Goal: Use online tool/utility

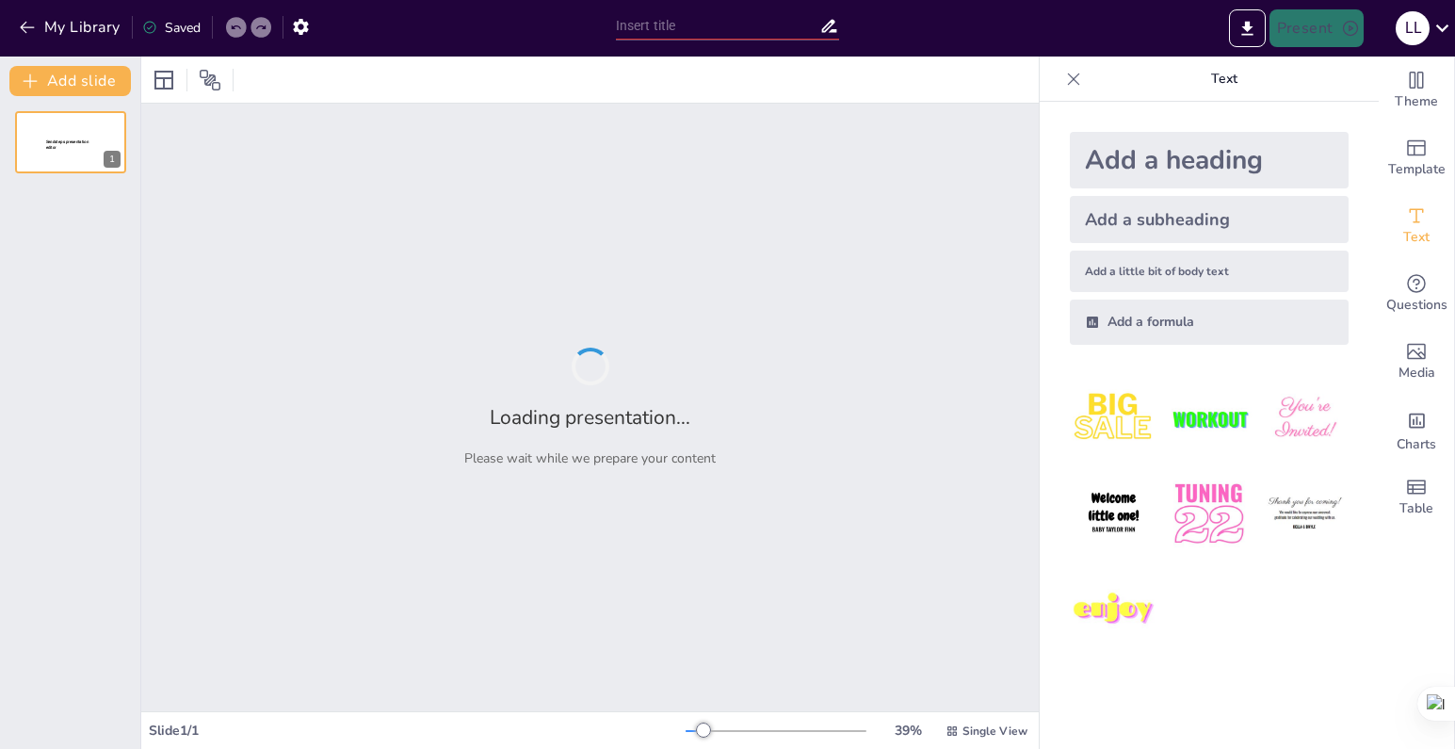
type input "Основи віднімання в мові С: Команди та їх використання"
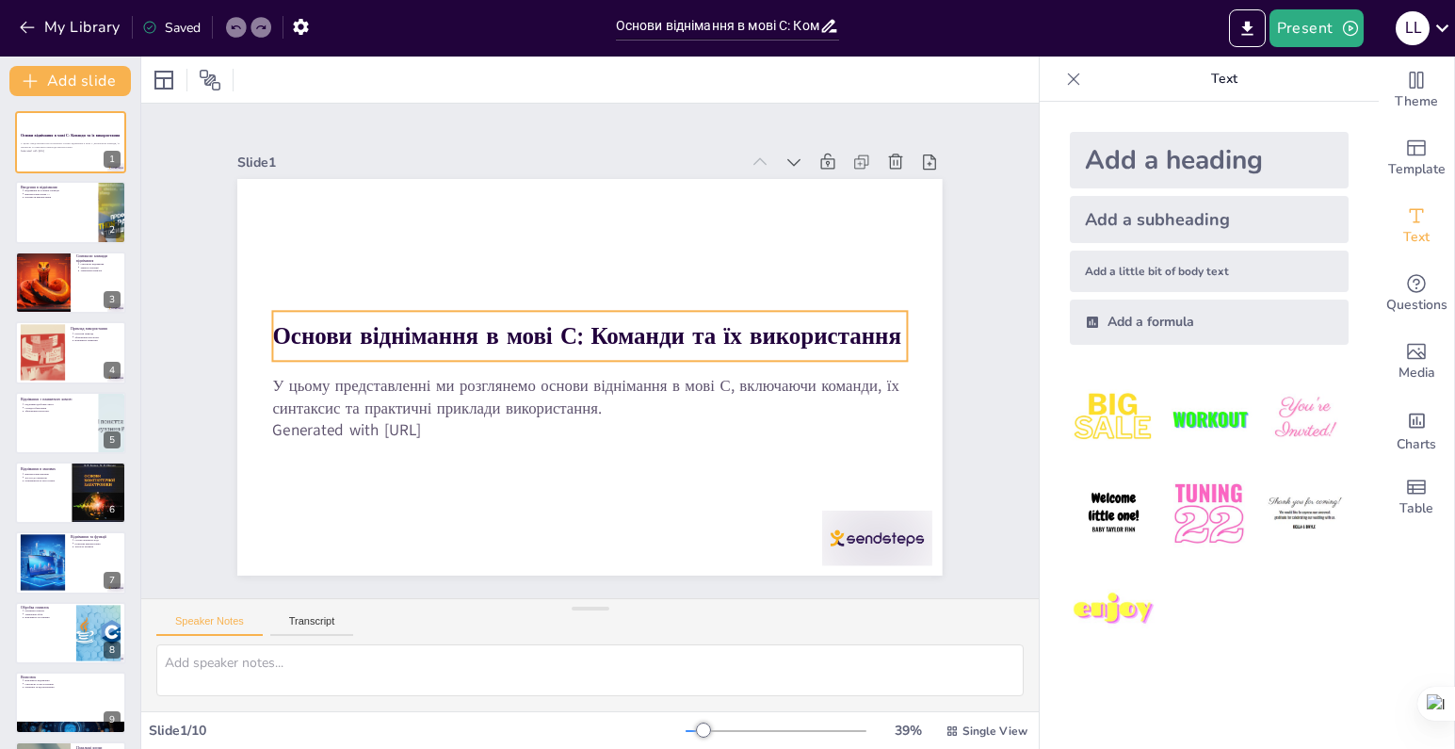
click at [320, 327] on strong "Основи віднімання в мові С: Команди та їх використання" at bounding box center [600, 362] width 560 height 342
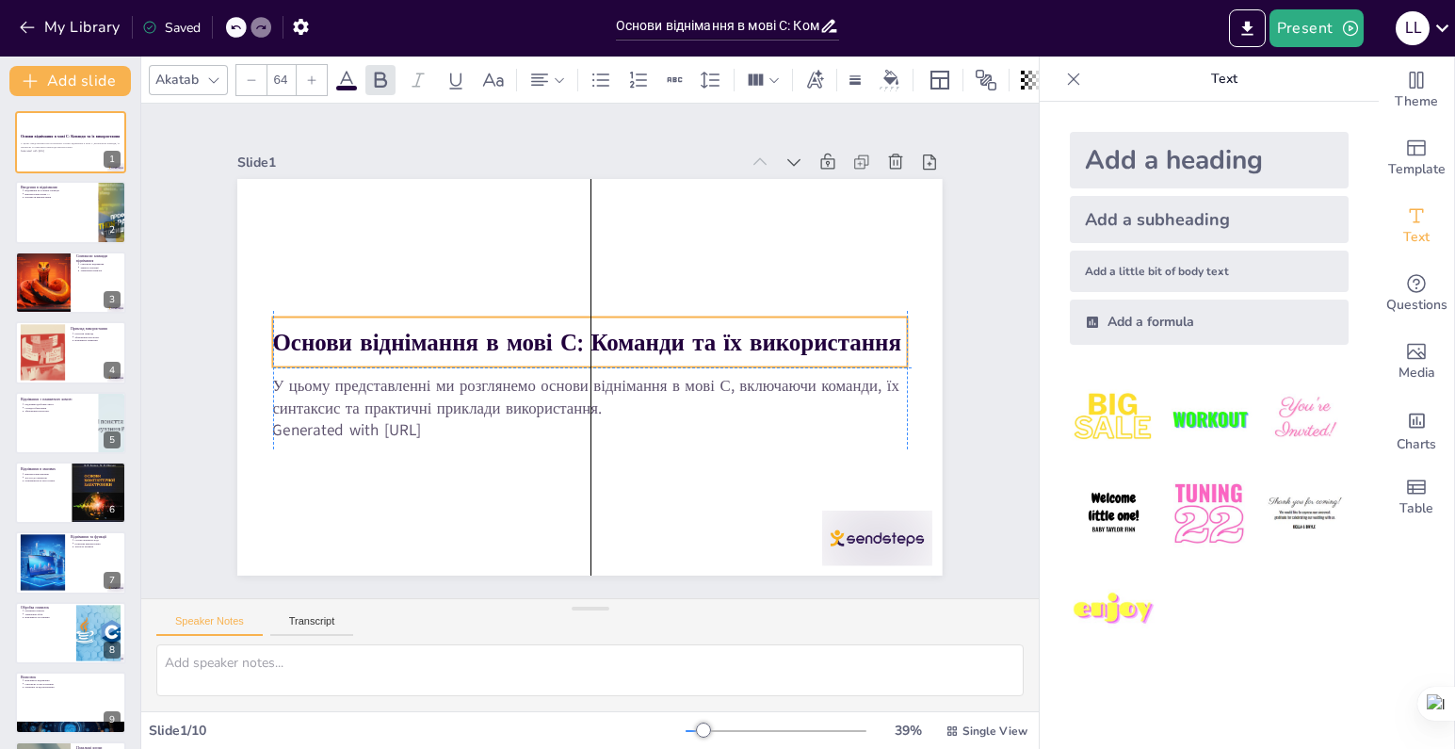
click at [292, 328] on strong "Основи віднімання в мові С: Команди та їх використання" at bounding box center [596, 358] width 608 height 224
click at [485, 331] on strong "Основи віднімання в мові С: Команди та їх використання" at bounding box center [597, 345] width 224 height 608
click at [294, 331] on strong "Основи віднімання в мові С: Команди та їх використання" at bounding box center [587, 342] width 628 height 32
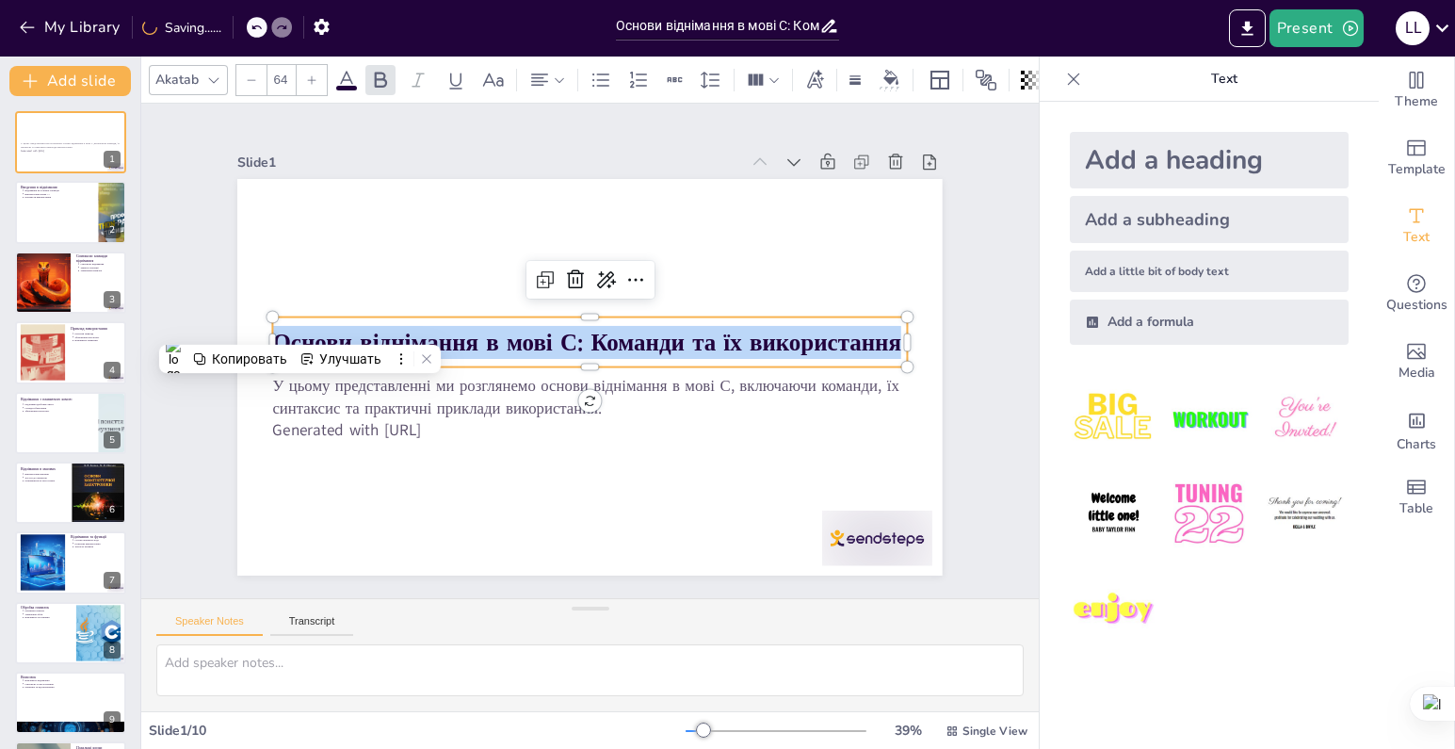
copy strong "Основи віднімання в мові С: Команди та їх використання"
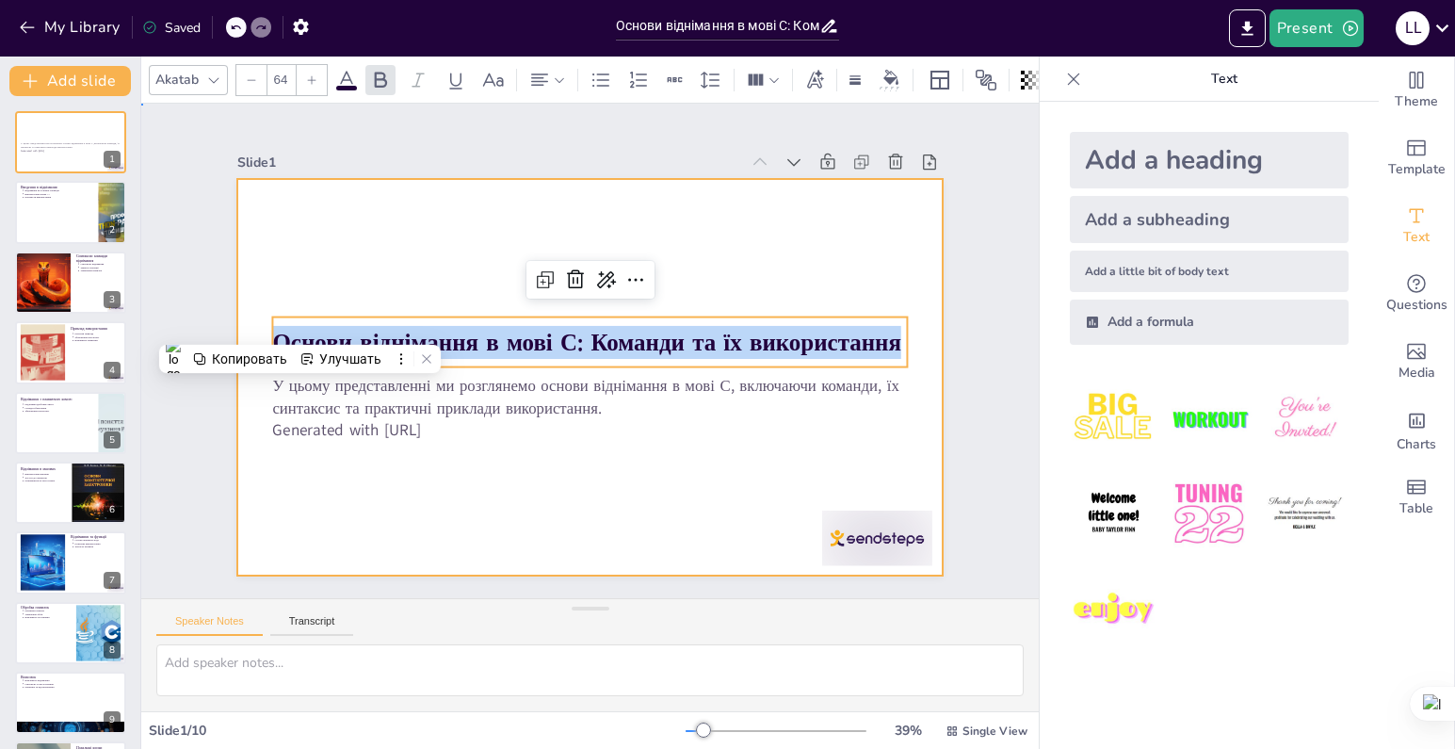
click at [360, 245] on div at bounding box center [610, 368] width 767 height 789
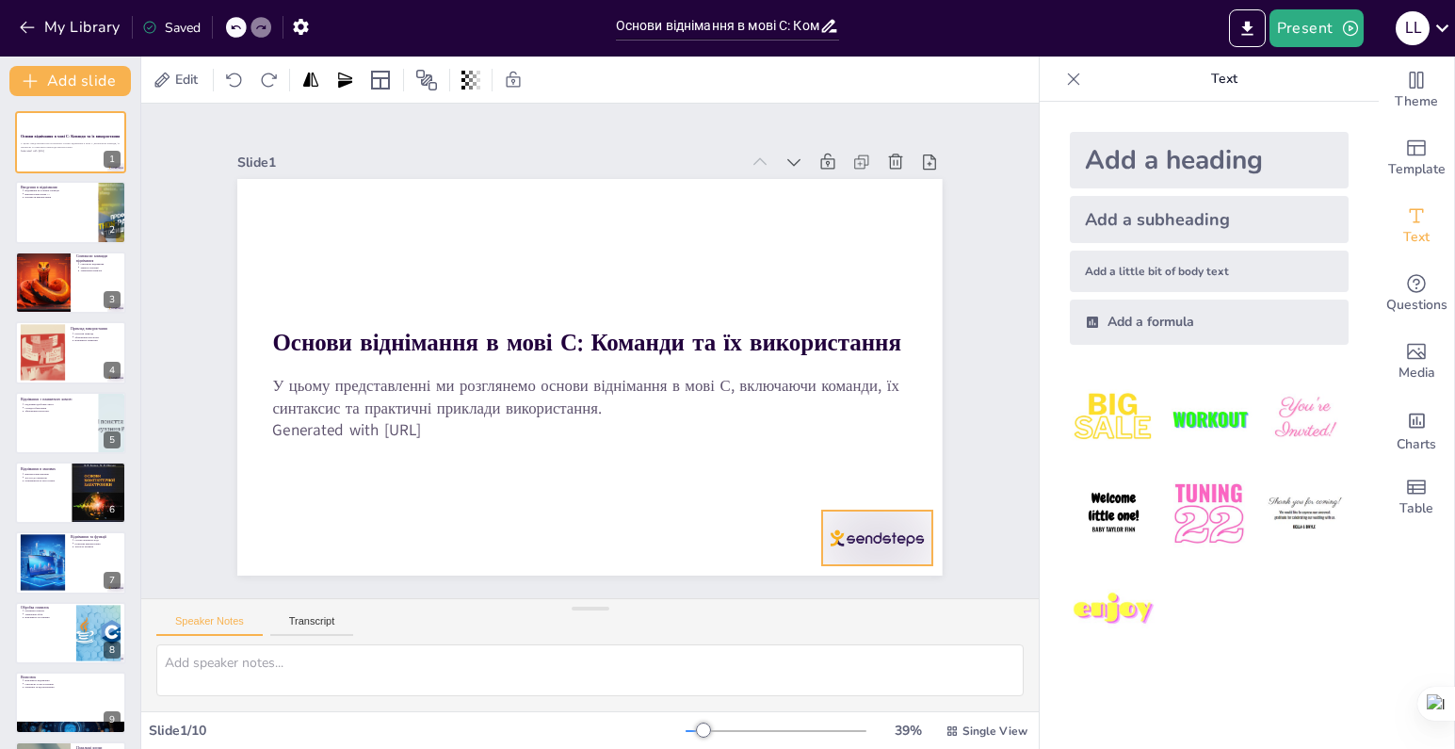
click at [738, 625] on div at bounding box center [678, 682] width 119 height 115
click at [779, 611] on icon at bounding box center [763, 627] width 32 height 32
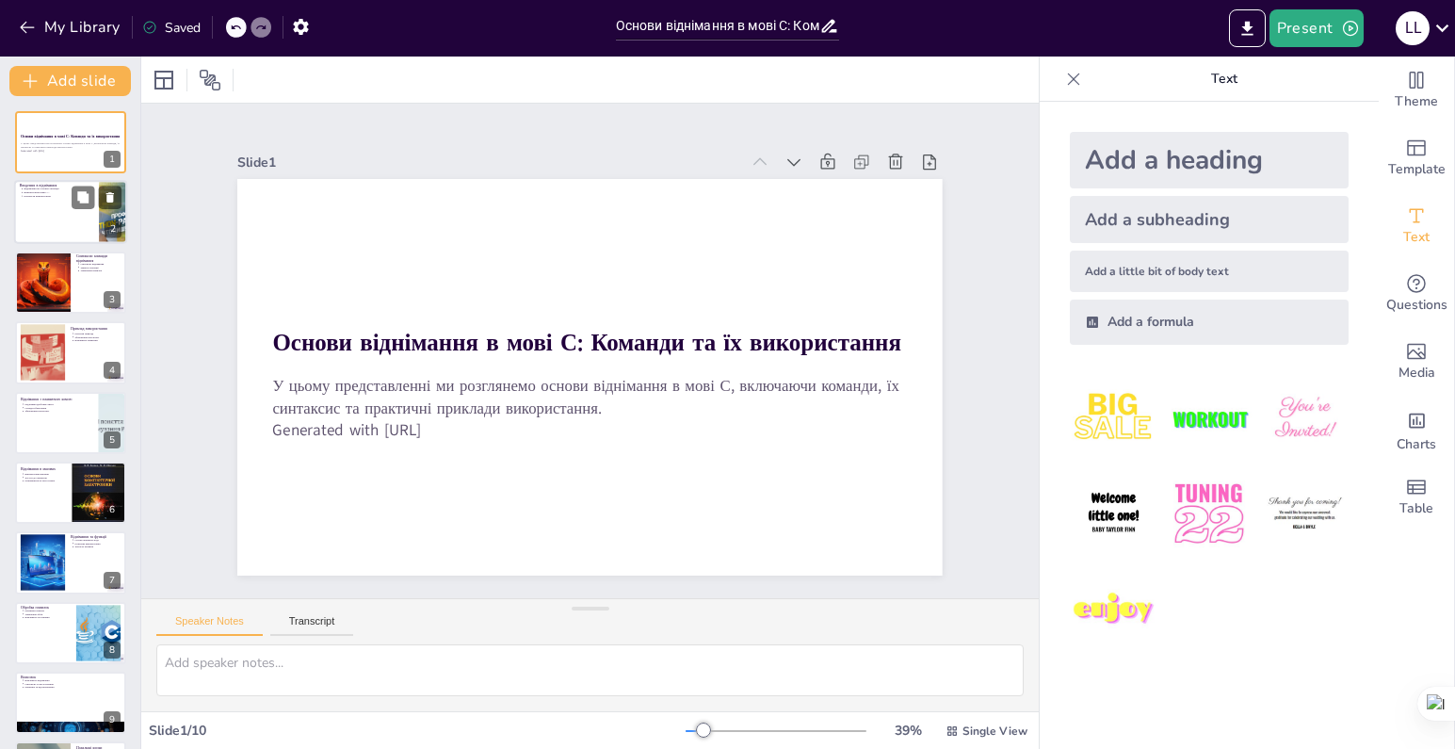
click at [82, 222] on div at bounding box center [70, 213] width 113 height 64
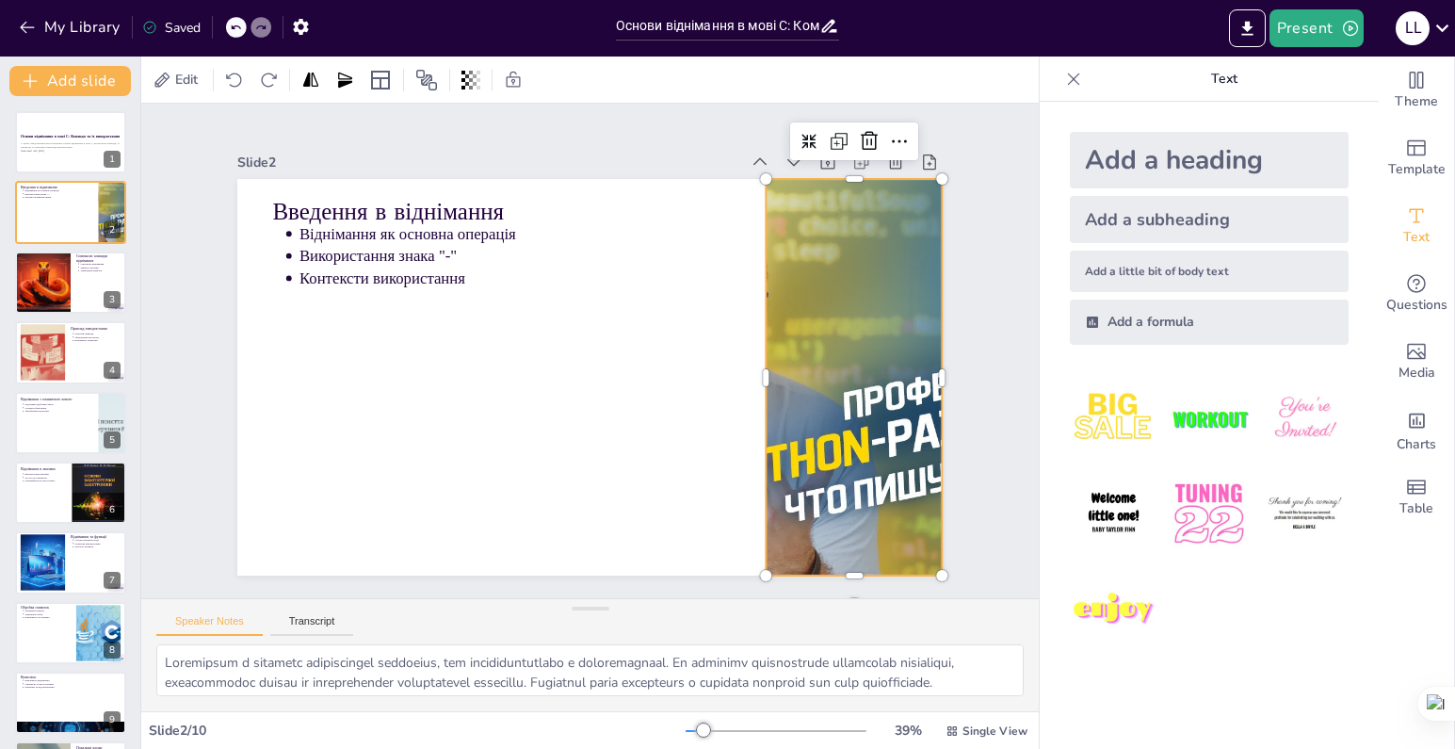
click at [794, 485] on div at bounding box center [646, 610] width 595 height 793
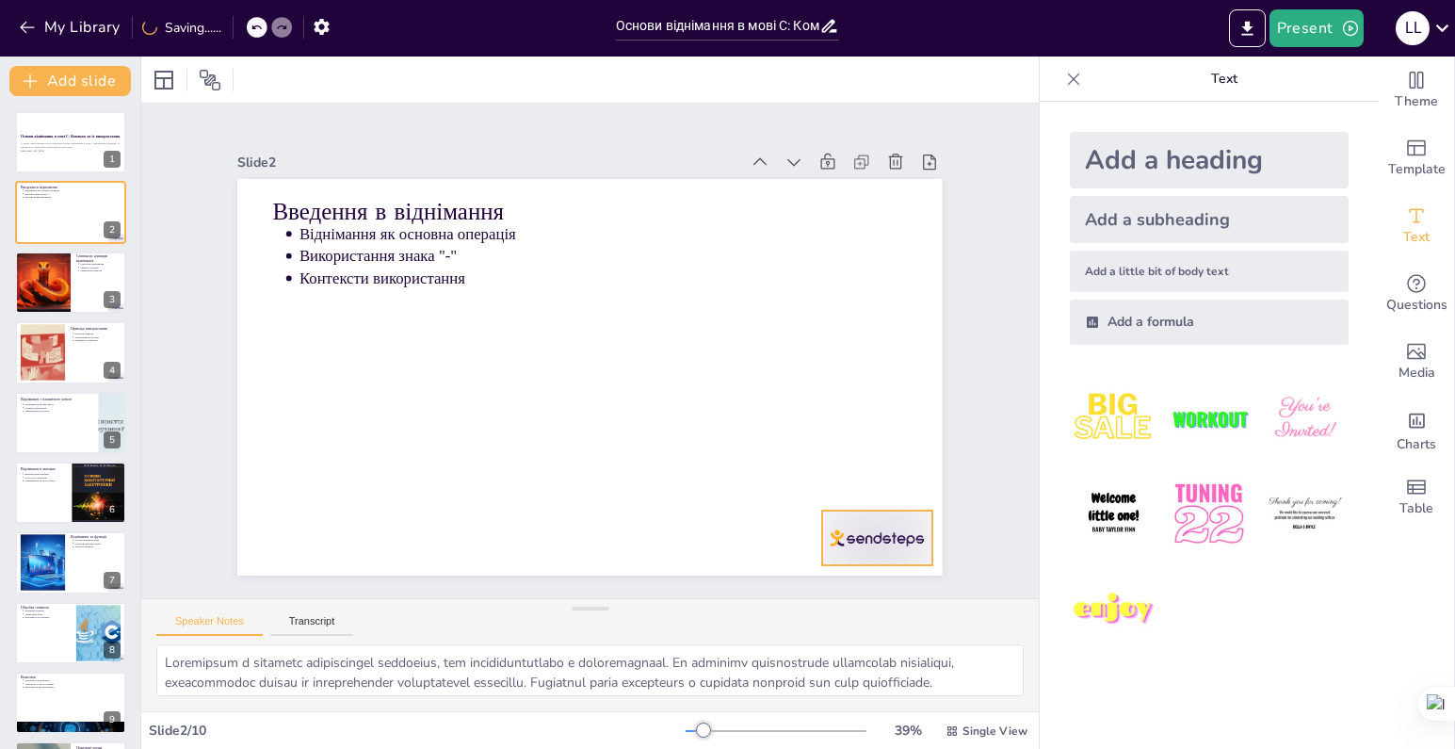
click at [850, 575] on div at bounding box center [806, 618] width 122 height 87
click at [1064, 78] on icon at bounding box center [1073, 79] width 19 height 19
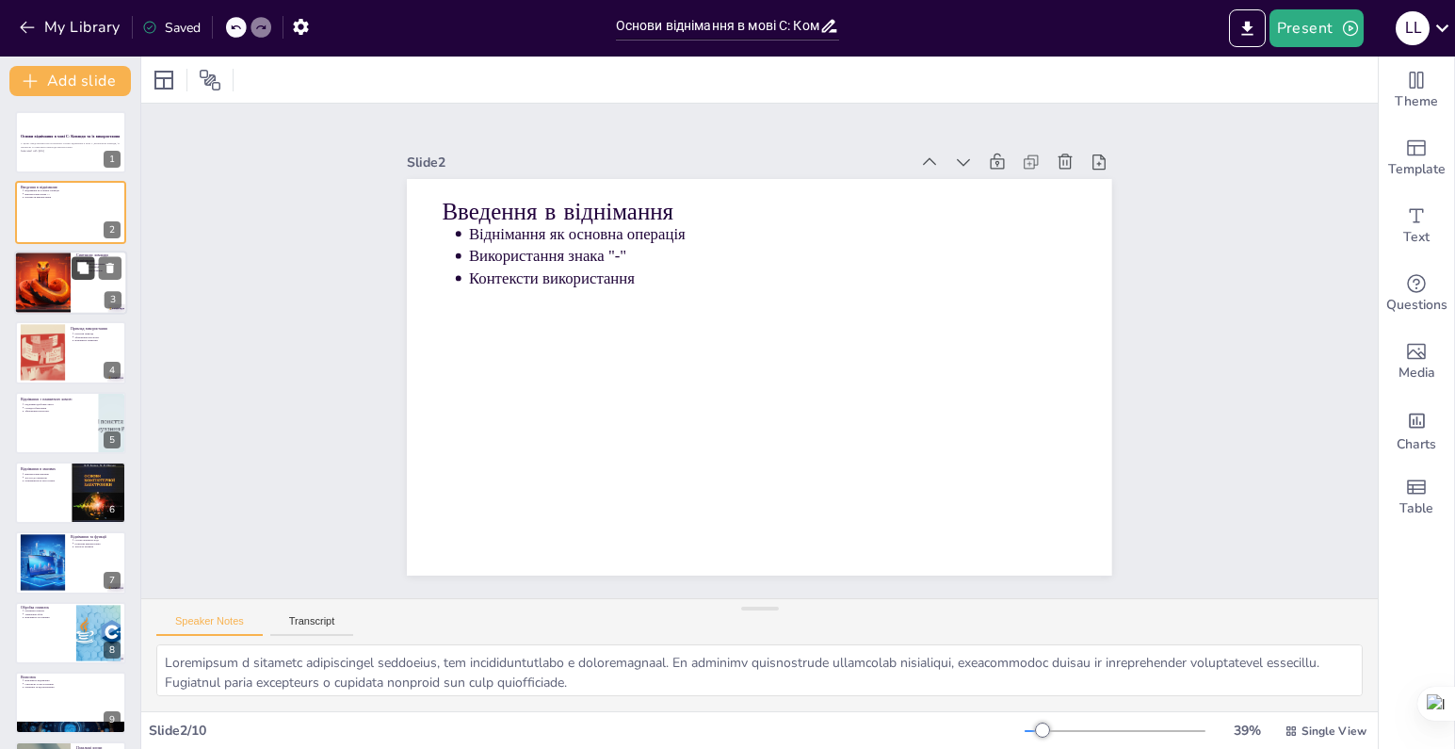
click at [73, 259] on button at bounding box center [83, 267] width 23 height 23
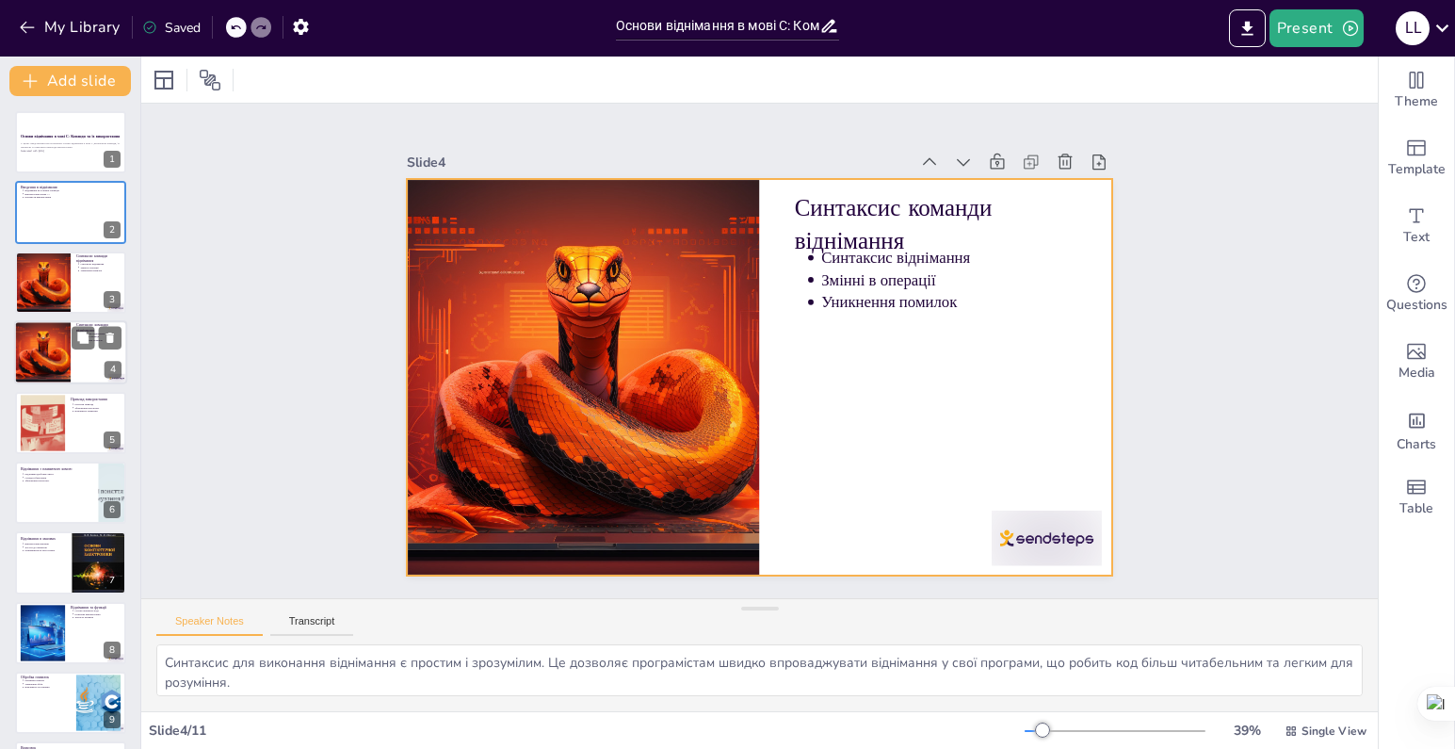
click at [83, 365] on div at bounding box center [70, 352] width 113 height 64
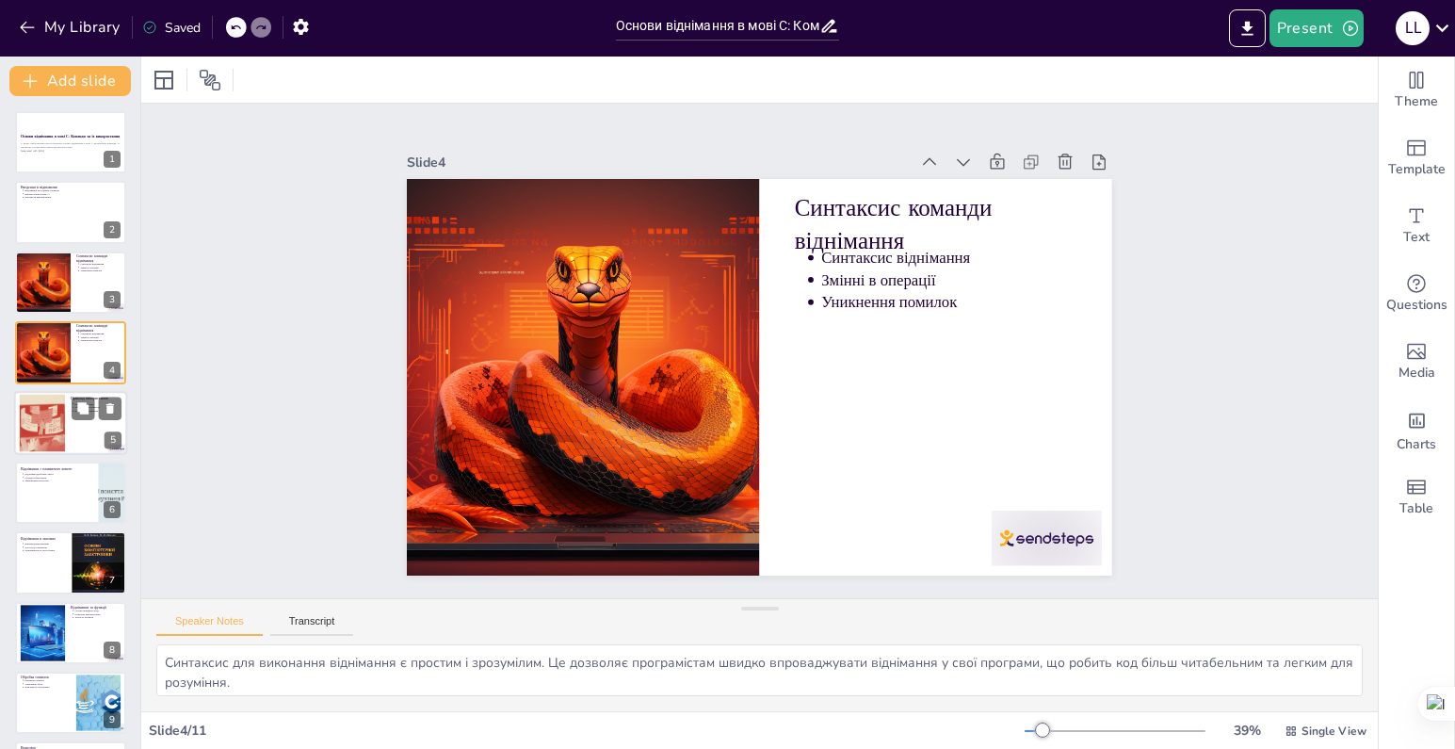
click at [74, 448] on div at bounding box center [70, 423] width 113 height 64
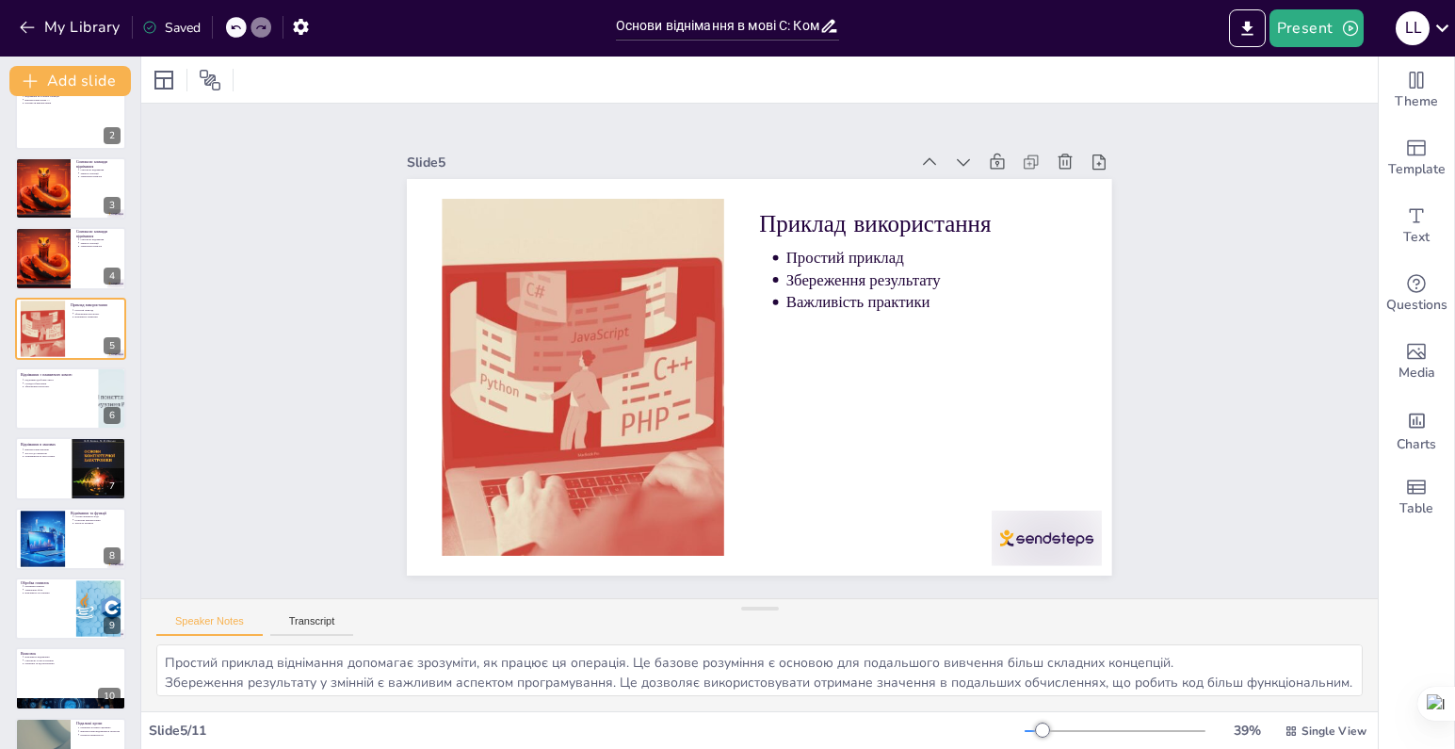
scroll to position [140, 0]
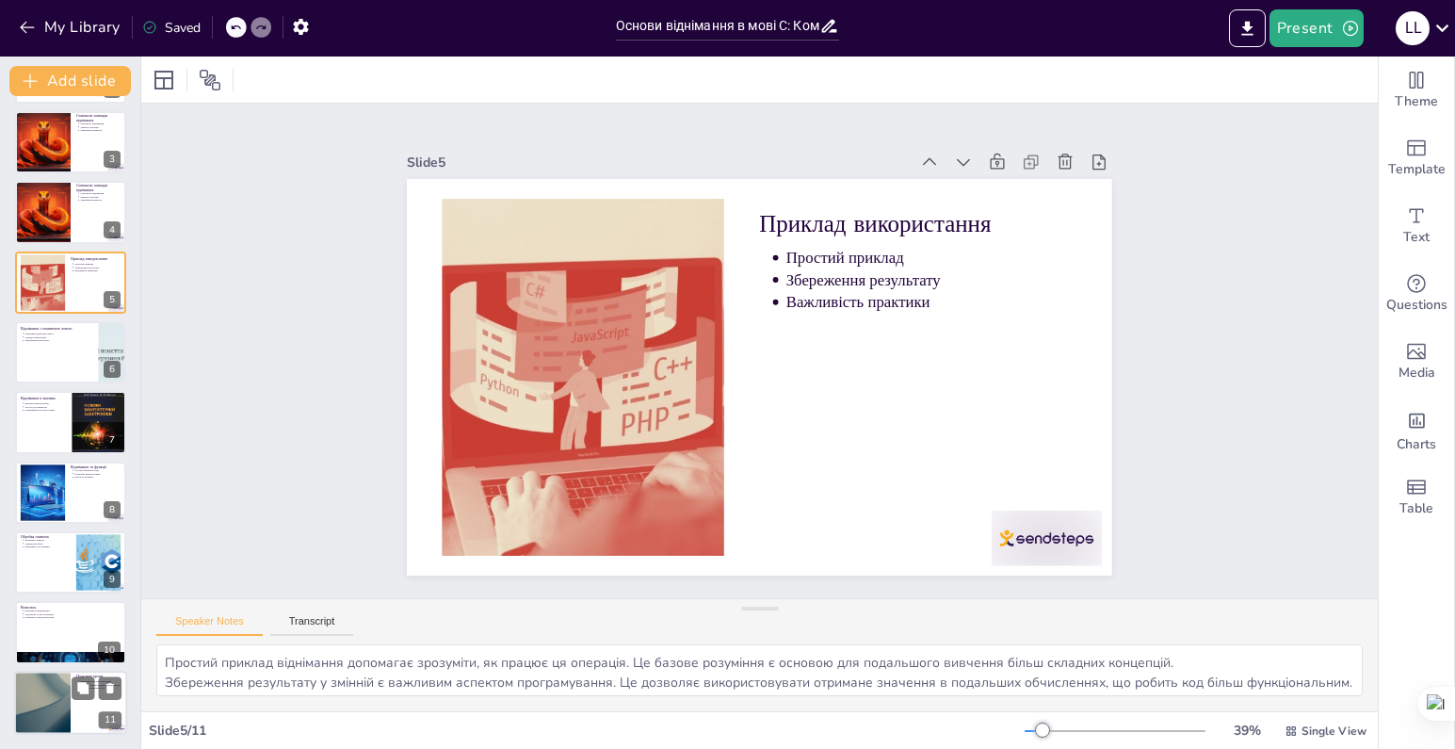
click at [50, 683] on div at bounding box center [42, 703] width 113 height 64
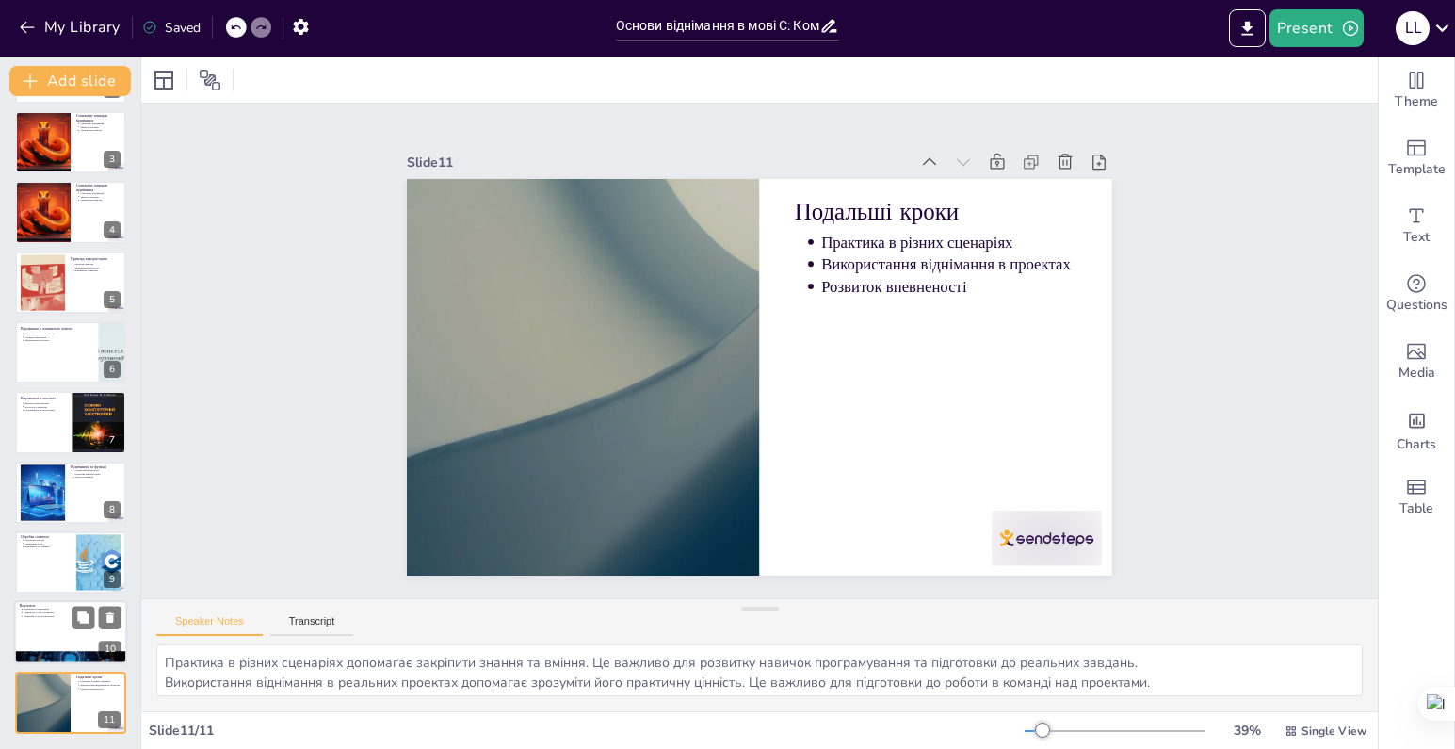
click at [48, 624] on div at bounding box center [70, 633] width 113 height 64
type textarea "Віднімання є важливою частиною програмування, що дозволяє виконувати обчислення…"
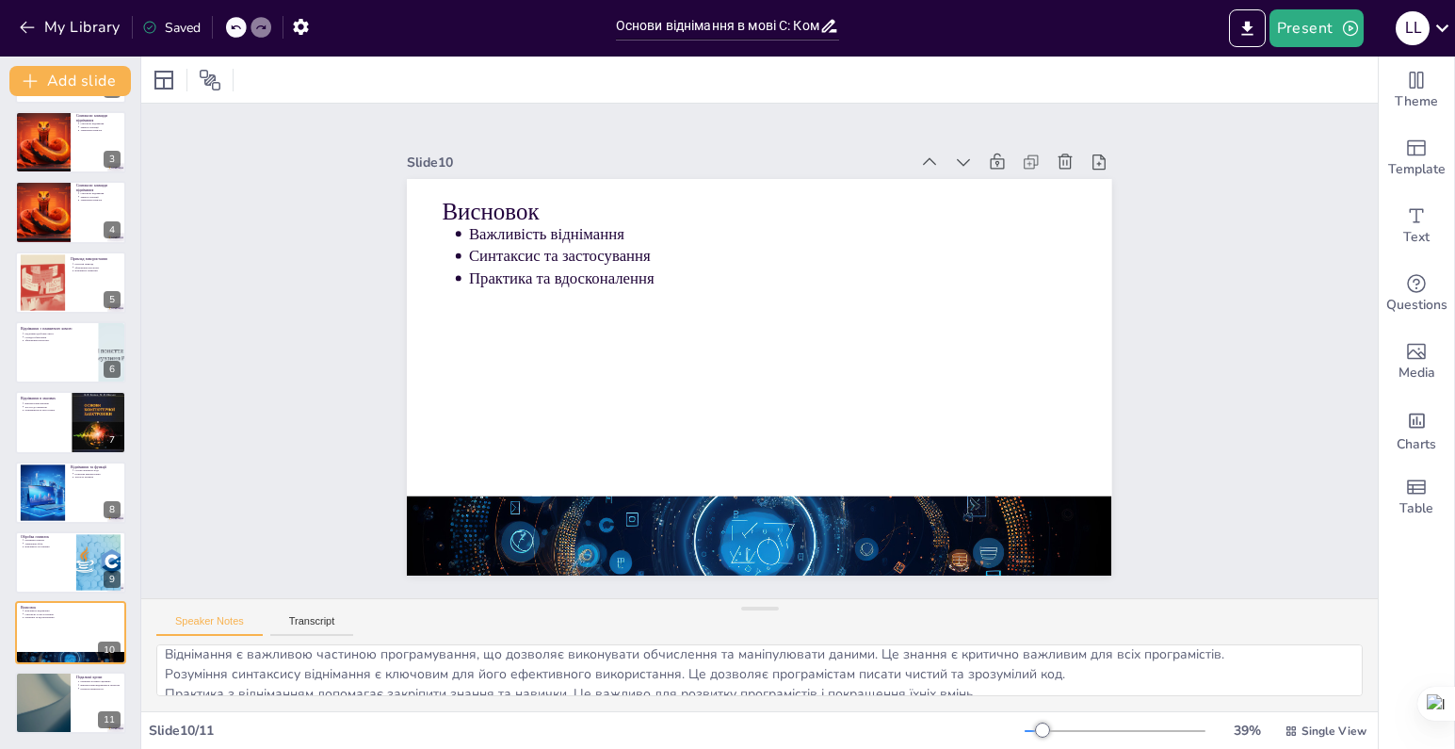
scroll to position [0, 0]
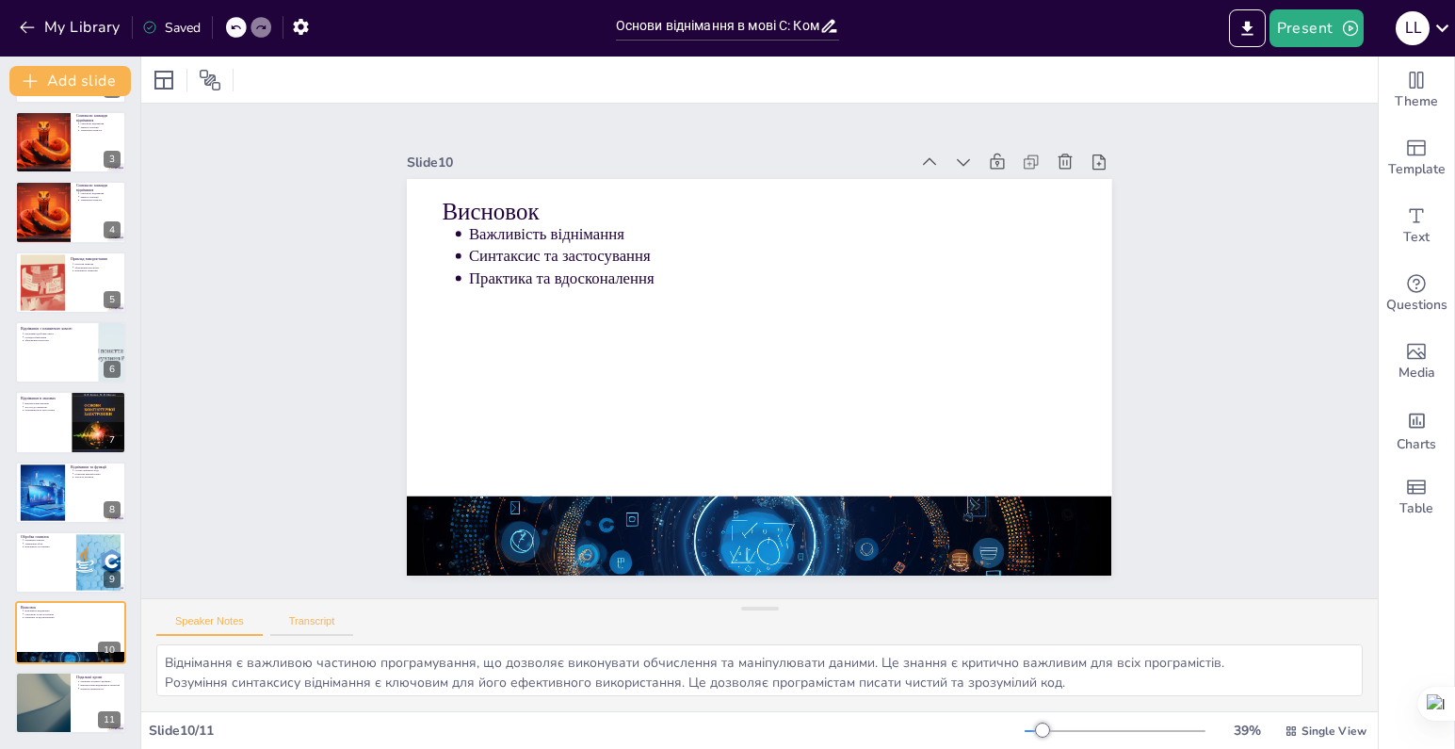
click at [312, 629] on button "Transcript" at bounding box center [312, 625] width 84 height 21
click at [251, 628] on button "Speaker Notes" at bounding box center [209, 625] width 106 height 21
click at [310, 628] on button "Transcript" at bounding box center [312, 625] width 84 height 21
click at [253, 625] on button "Speaker Notes" at bounding box center [209, 625] width 106 height 21
